Goal: Find contact information: Find contact information

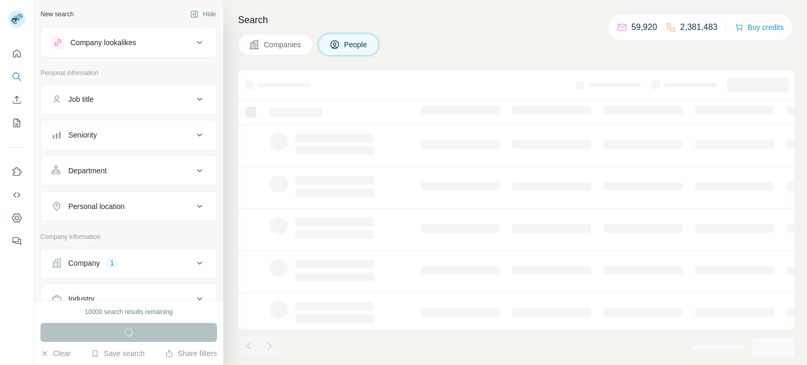
click at [133, 269] on button "Company 1" at bounding box center [129, 263] width 176 height 25
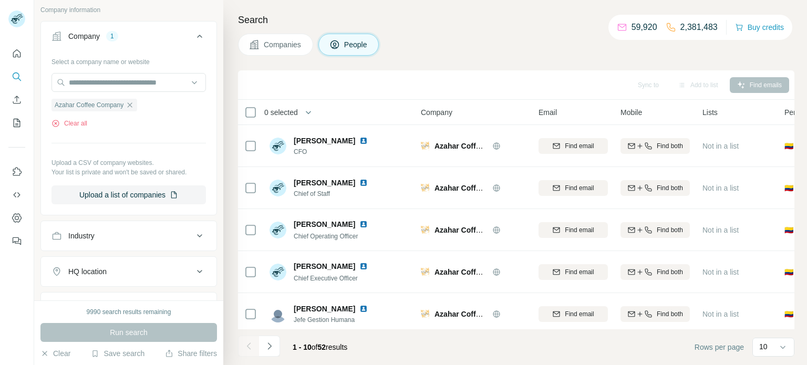
scroll to position [230, 0]
click at [133, 100] on icon "button" at bounding box center [130, 102] width 8 height 8
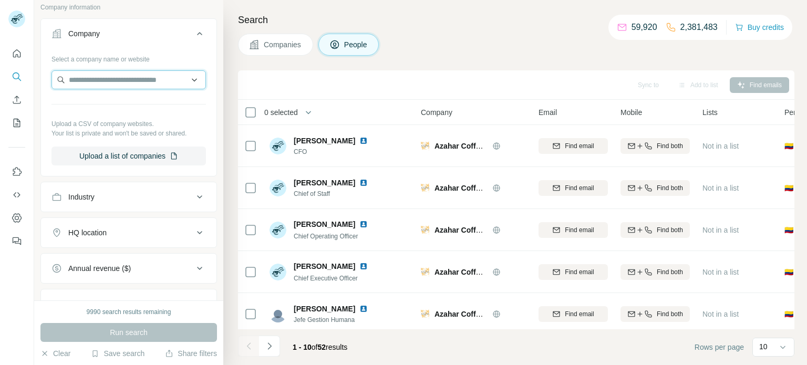
click at [127, 83] on input "text" at bounding box center [129, 79] width 155 height 19
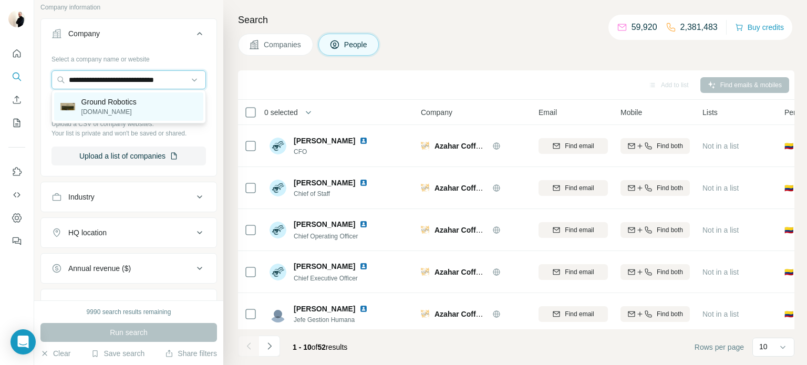
type input "**********"
click at [132, 99] on p "Ground Robotics" at bounding box center [108, 102] width 55 height 11
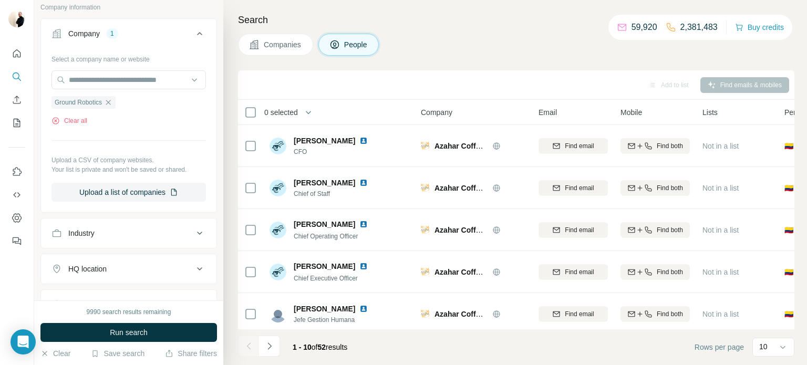
scroll to position [0, 0]
click at [129, 334] on span "Run search" at bounding box center [129, 332] width 38 height 11
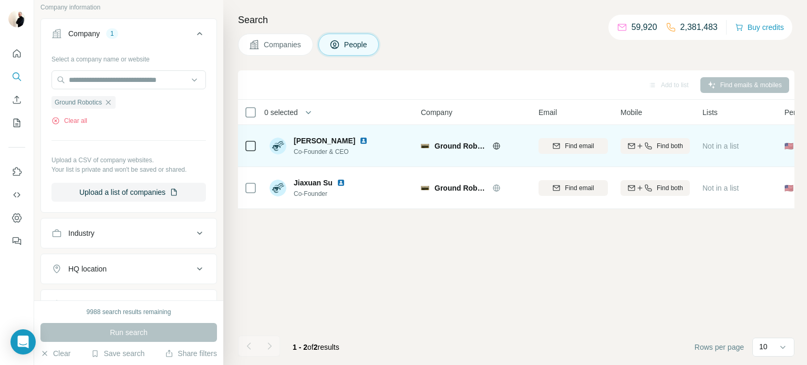
click at [654, 137] on div "Find both" at bounding box center [655, 145] width 69 height 29
click at [661, 145] on span "Find both" at bounding box center [670, 145] width 26 height 9
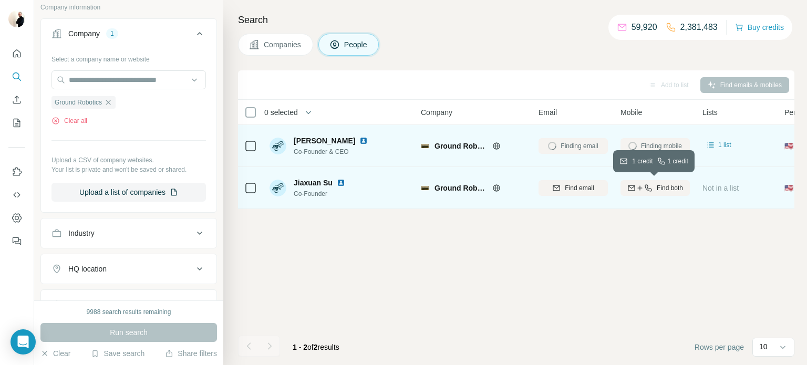
click at [662, 181] on button "Find both" at bounding box center [655, 188] width 69 height 16
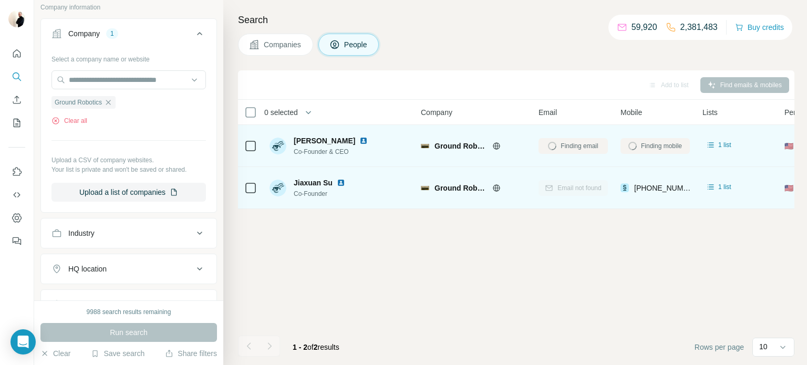
click at [297, 180] on span "Jiaxuan Su" at bounding box center [313, 183] width 39 height 11
drag, startPoint x: 297, startPoint y: 180, endPoint x: 326, endPoint y: 182, distance: 29.0
click at [326, 182] on span "Jiaxuan Su" at bounding box center [313, 183] width 39 height 11
drag, startPoint x: 335, startPoint y: 184, endPoint x: 294, endPoint y: 184, distance: 40.5
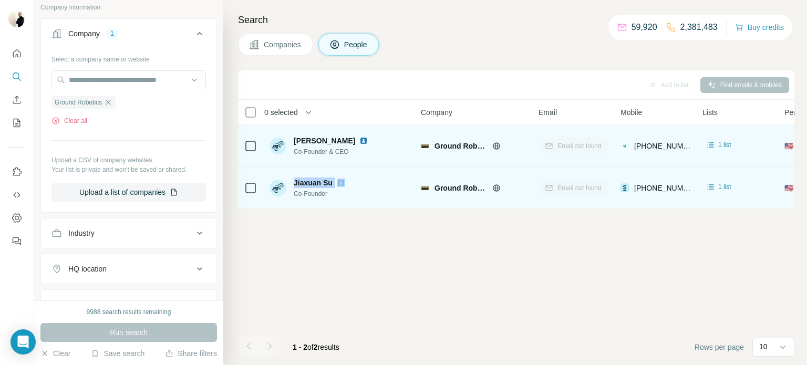
click at [294, 184] on div "Jiaxuan Su" at bounding box center [326, 183] width 64 height 11
copy span "Jiaxuan Su"
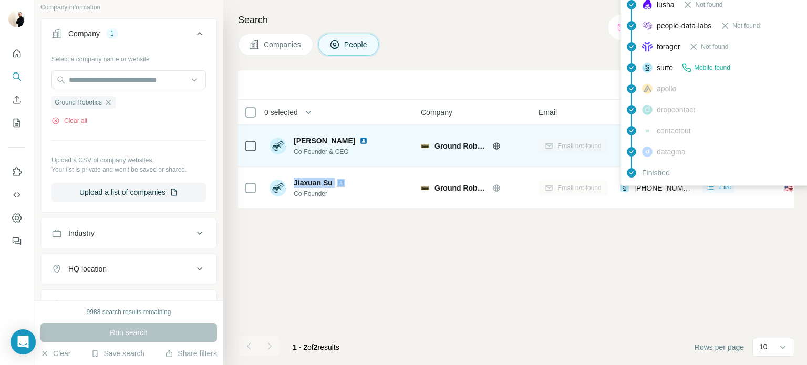
click at [676, 190] on span "[PHONE_NUMBER]" at bounding box center [667, 188] width 66 height 8
copy tr "[PHONE_NUMBER]"
